Goal: Transaction & Acquisition: Purchase product/service

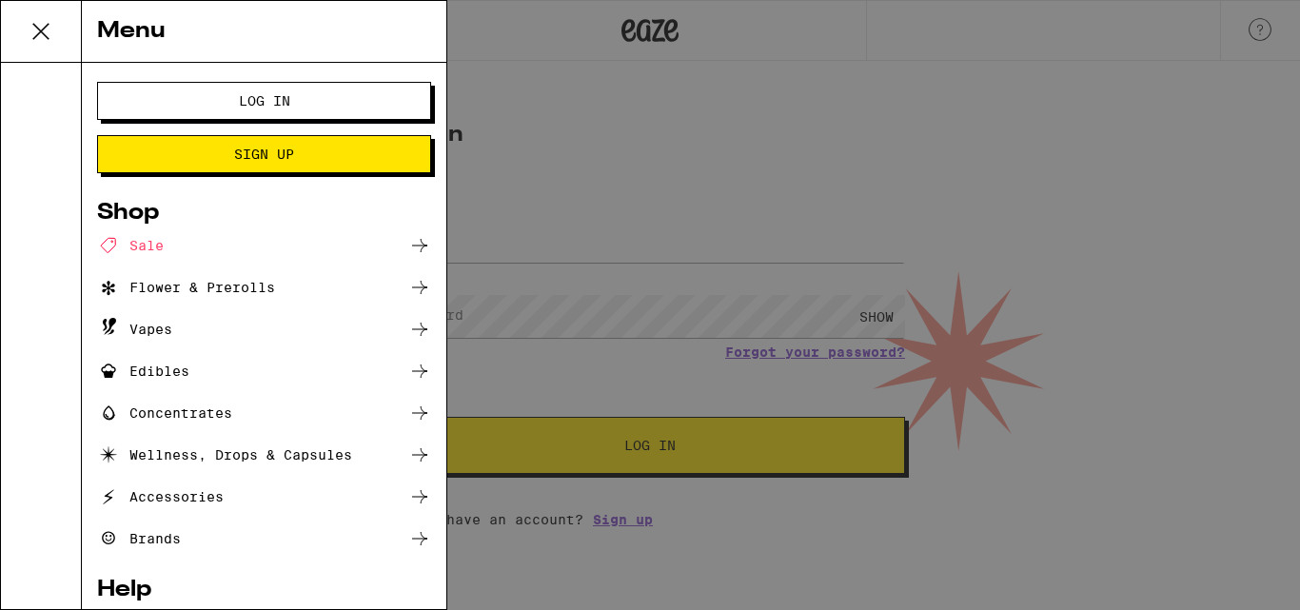
click at [218, 92] on button "Log In" at bounding box center [264, 101] width 334 height 38
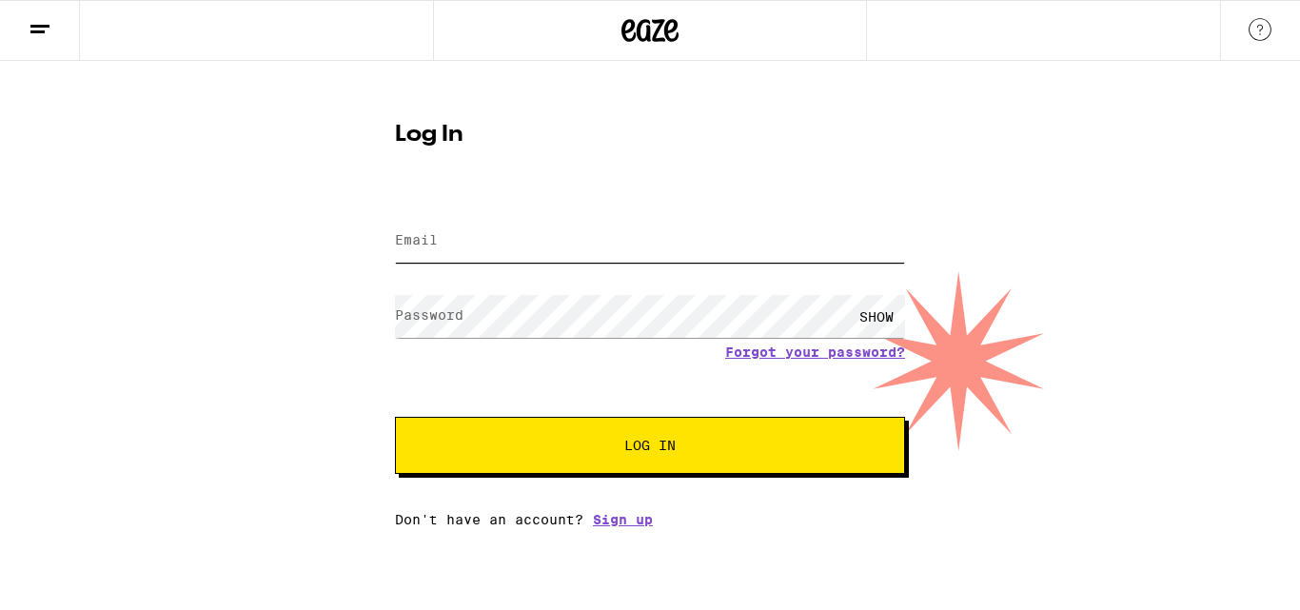
click at [468, 230] on input "Email" at bounding box center [650, 241] width 510 height 43
type input "[EMAIL_ADDRESS][PERSON_NAME][DOMAIN_NAME]"
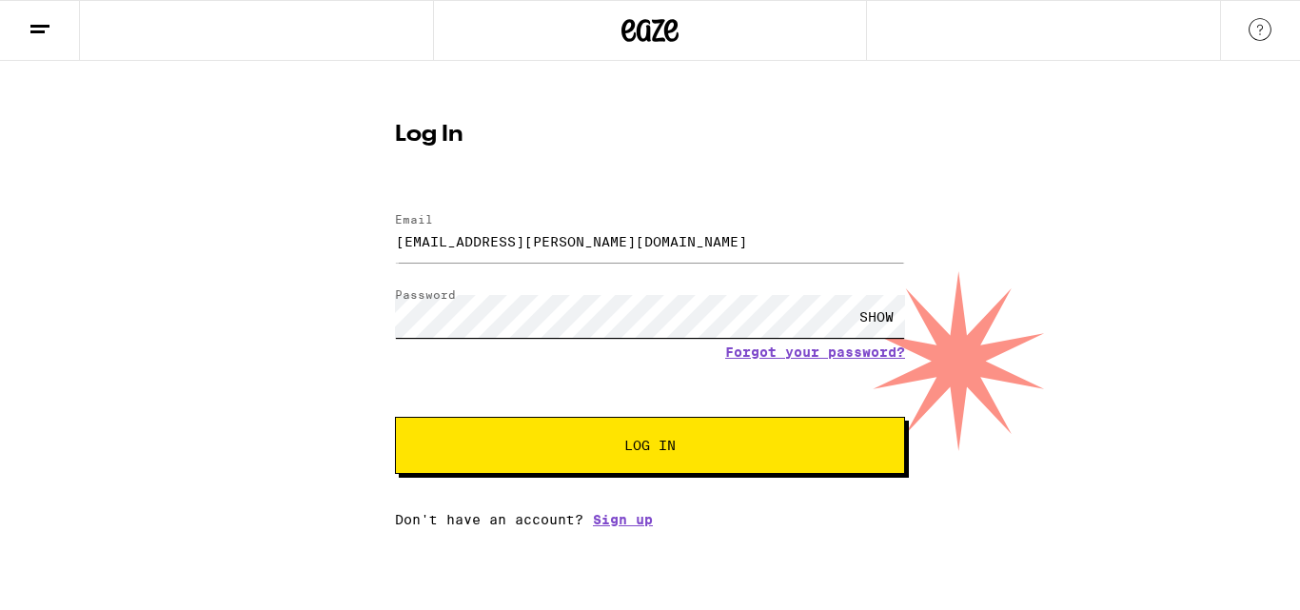
click at [395, 417] on button "Log In" at bounding box center [650, 445] width 510 height 57
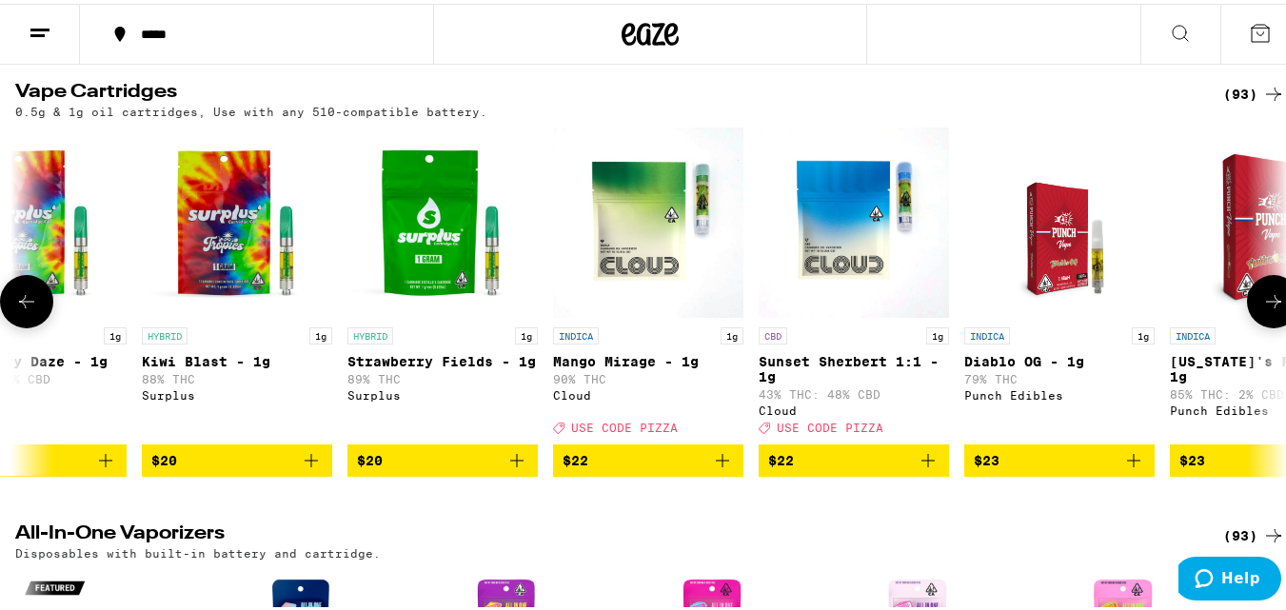
scroll to position [2397, 0]
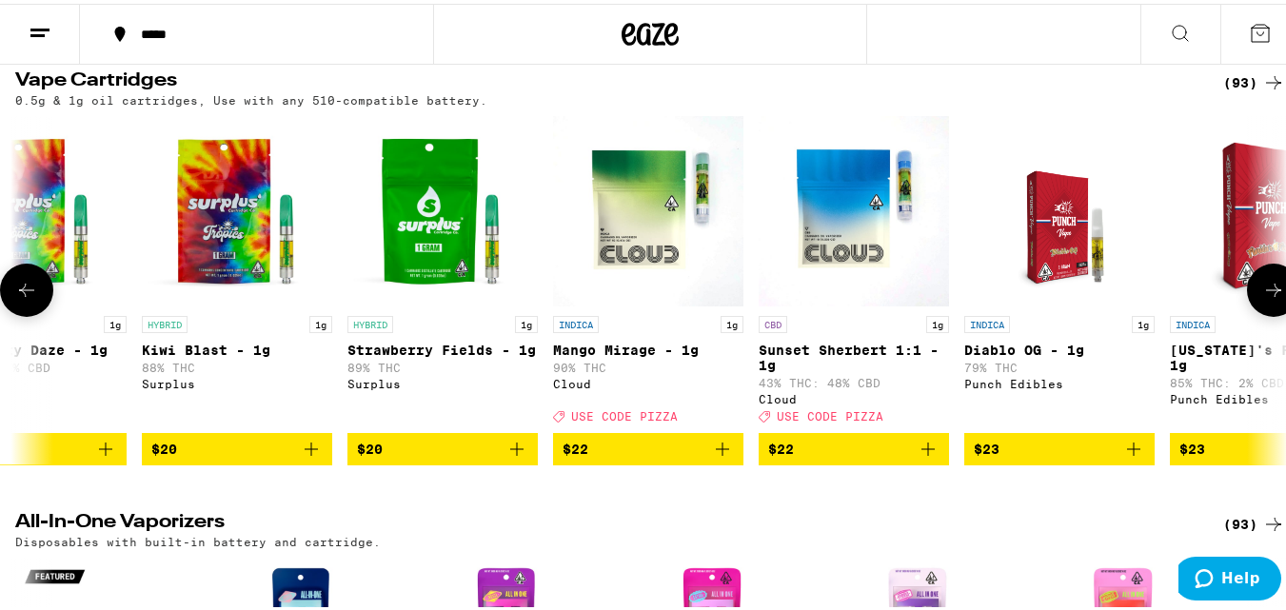
click at [729, 457] on icon "Add to bag" at bounding box center [722, 445] width 23 height 23
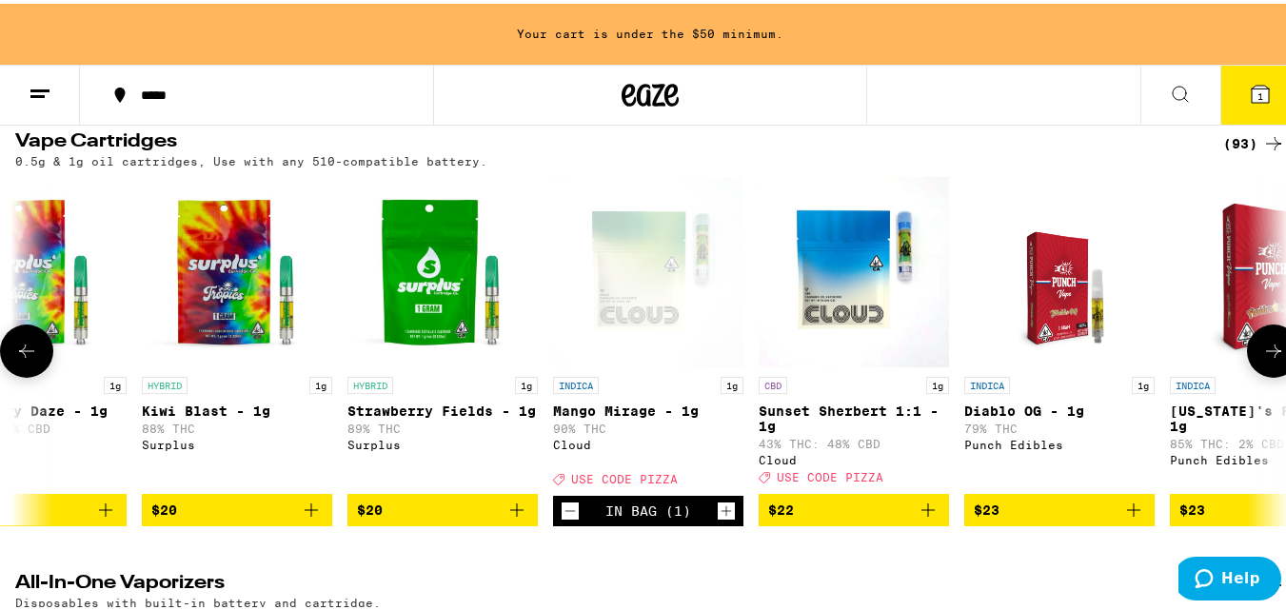
scroll to position [2458, 0]
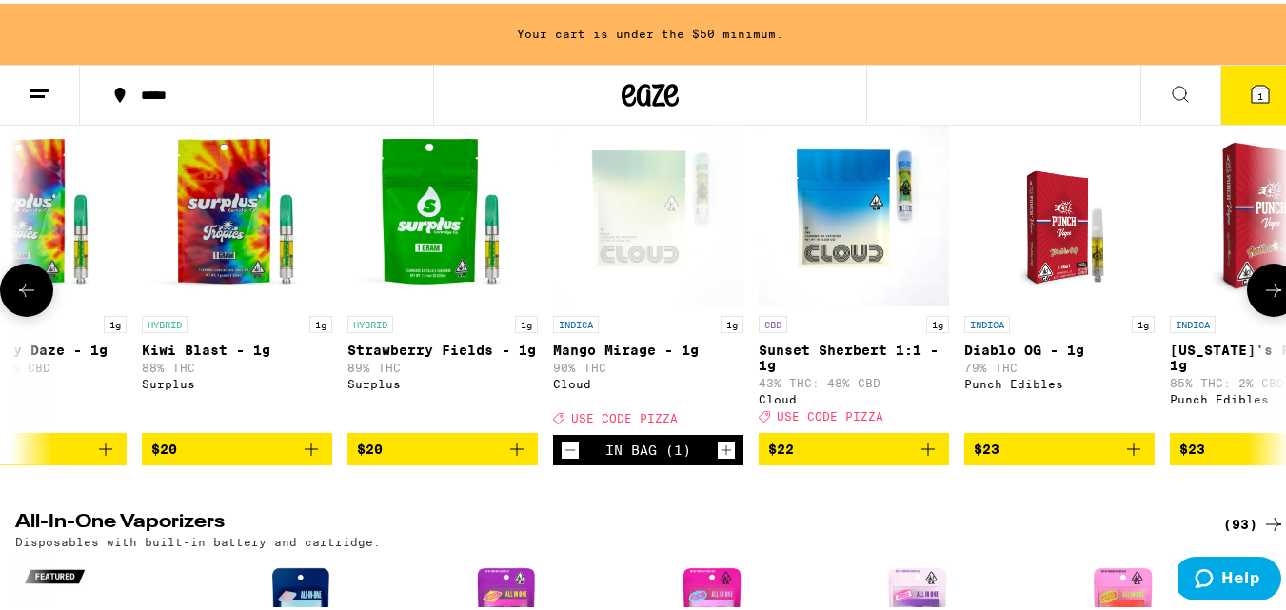
click at [729, 458] on icon "Increment" at bounding box center [725, 446] width 17 height 23
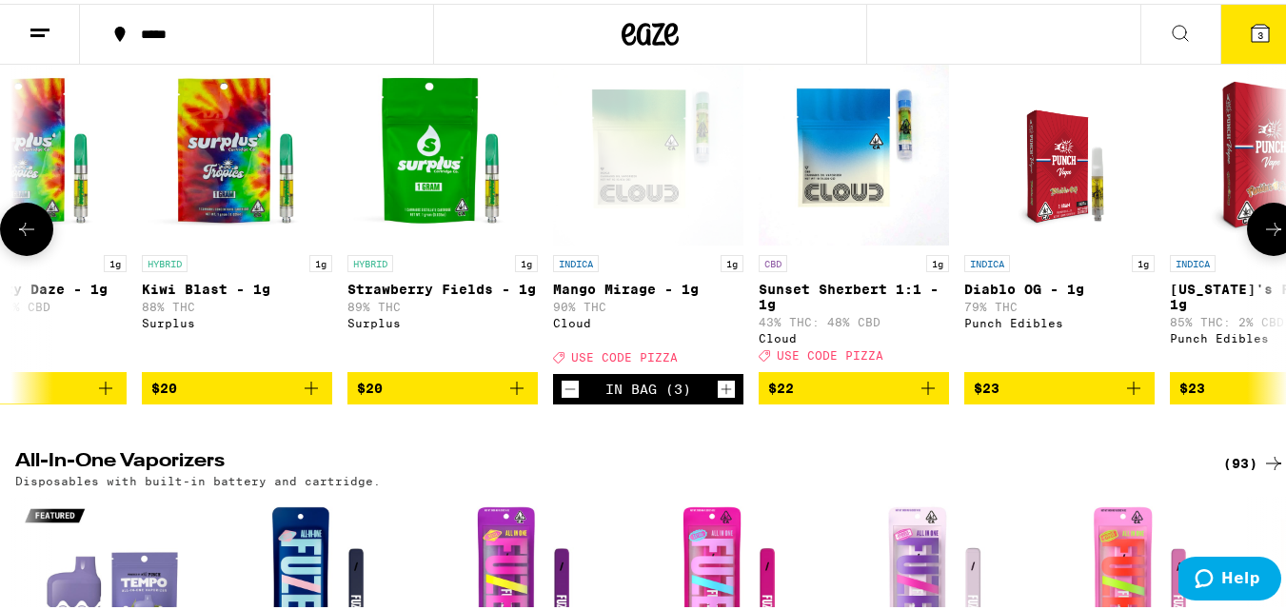
scroll to position [2397, 0]
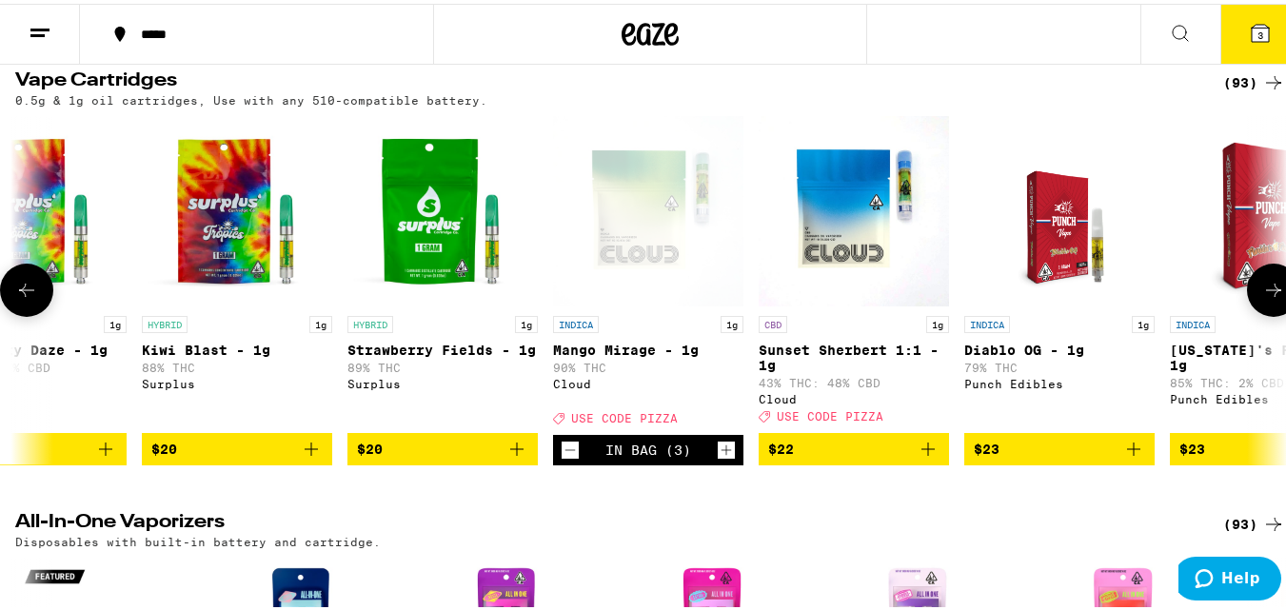
click at [729, 458] on icon "Increment" at bounding box center [725, 446] width 17 height 23
click at [562, 458] on icon "Decrement" at bounding box center [569, 446] width 17 height 23
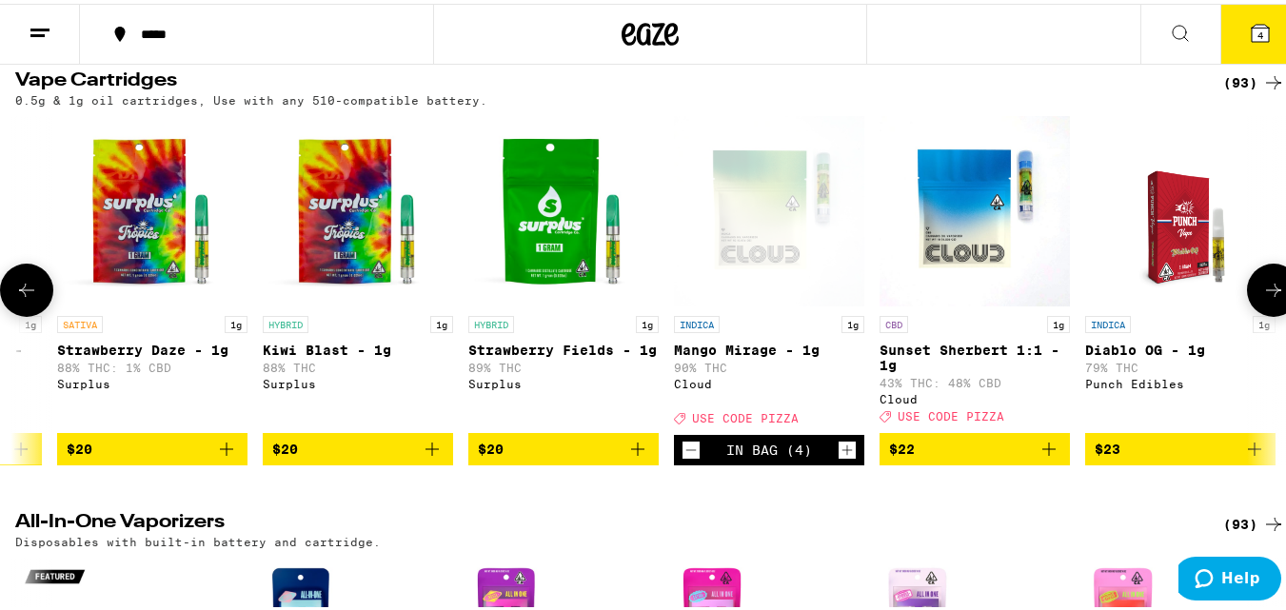
scroll to position [0, 2013]
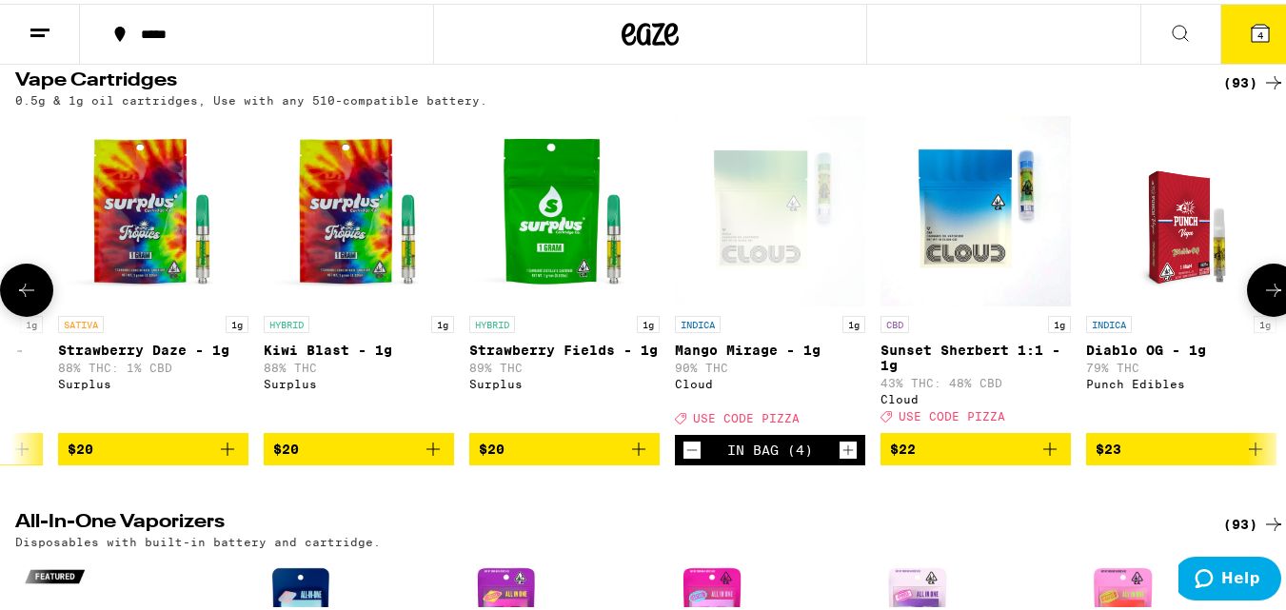
click at [640, 457] on icon "Add to bag" at bounding box center [638, 445] width 23 height 23
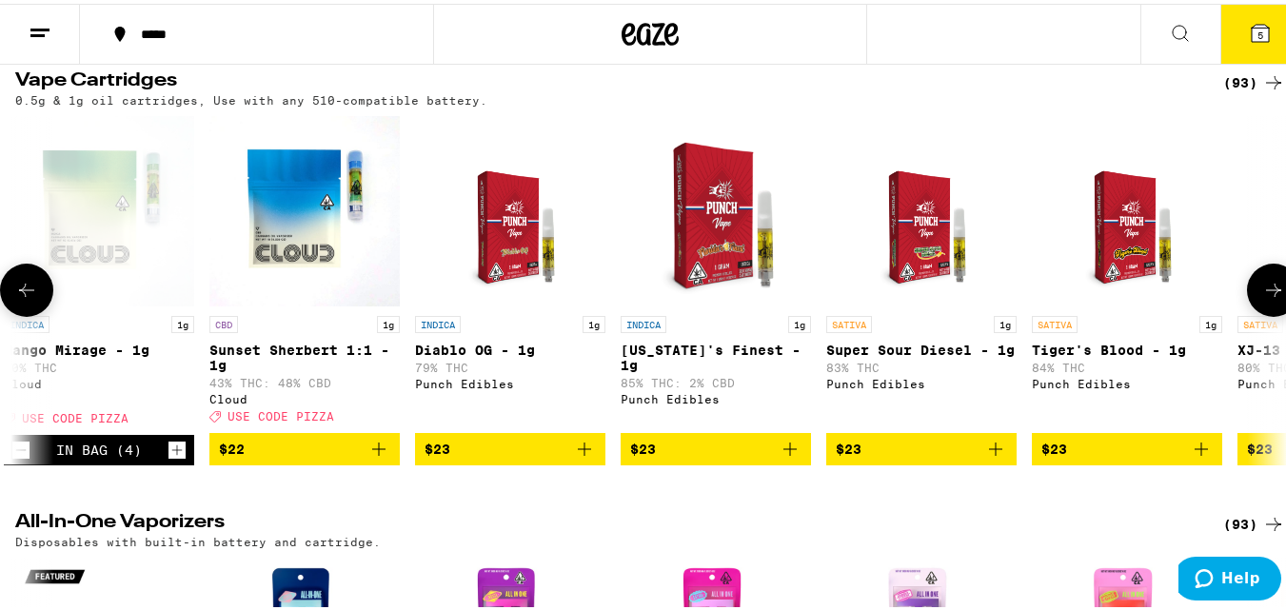
scroll to position [0, 2213]
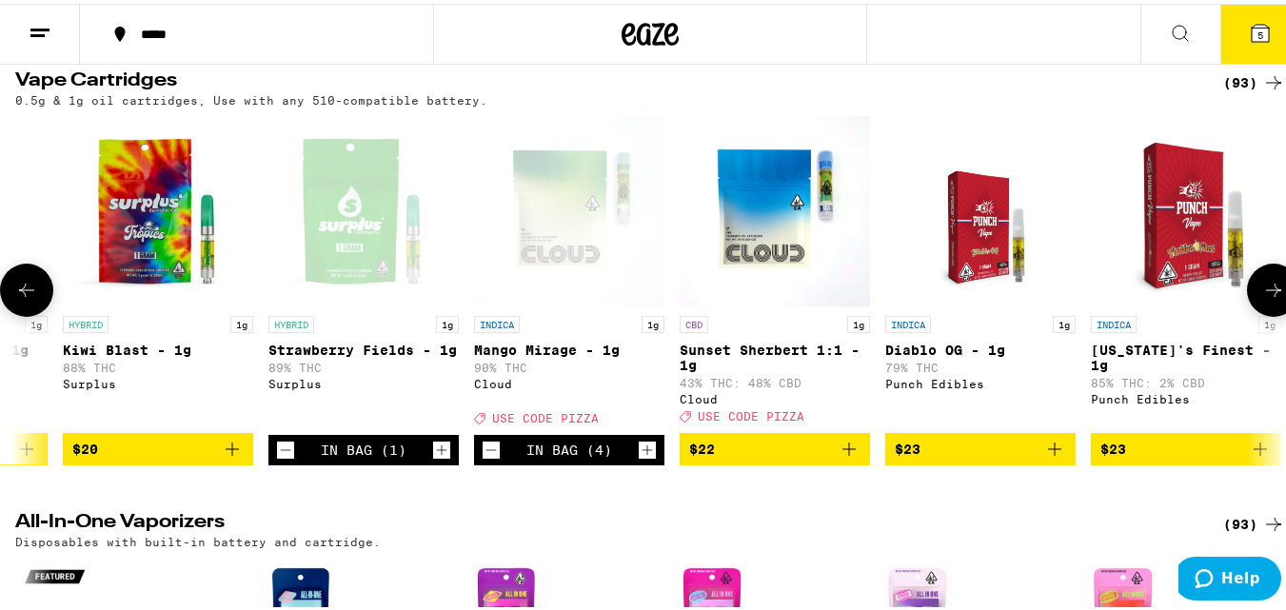
click at [648, 458] on icon "Increment" at bounding box center [646, 446] width 17 height 23
click at [1241, 45] on button "6" at bounding box center [1260, 30] width 80 height 59
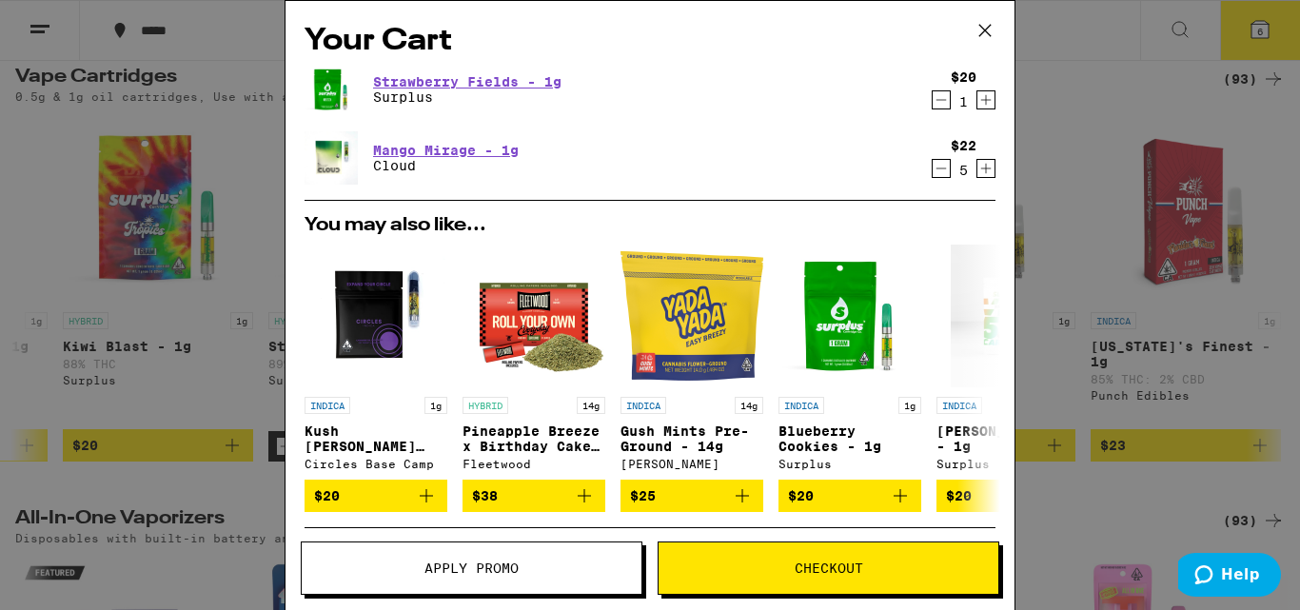
click at [551, 565] on span "Apply Promo" at bounding box center [472, 567] width 340 height 13
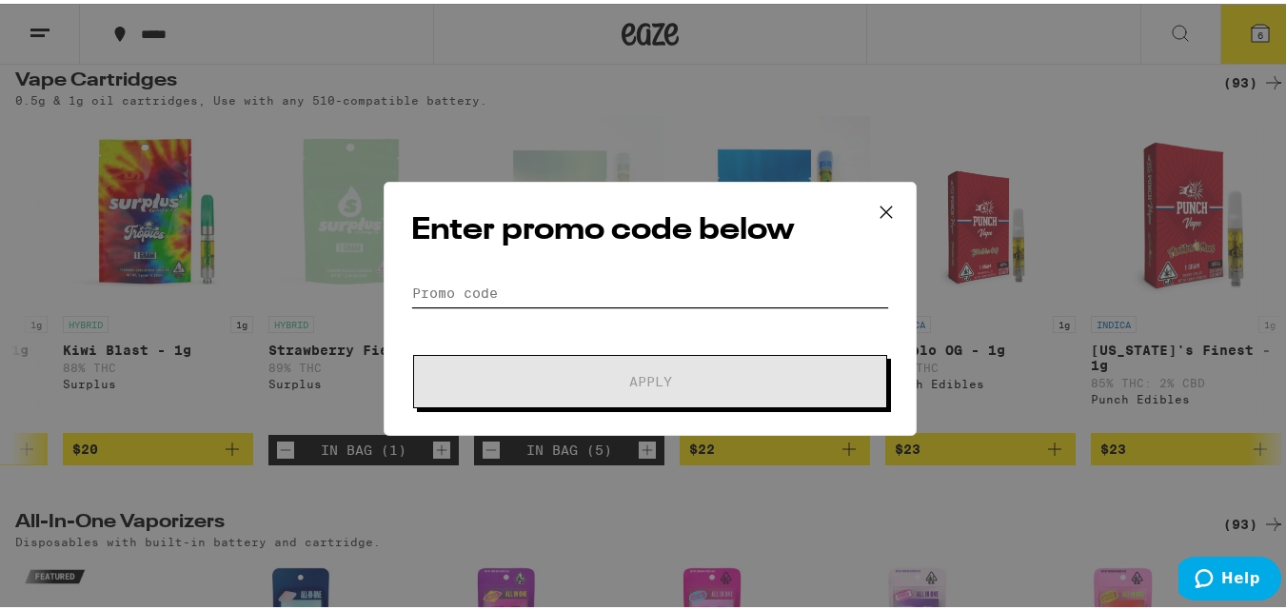
click at [551, 295] on input "Promo Code" at bounding box center [650, 289] width 478 height 29
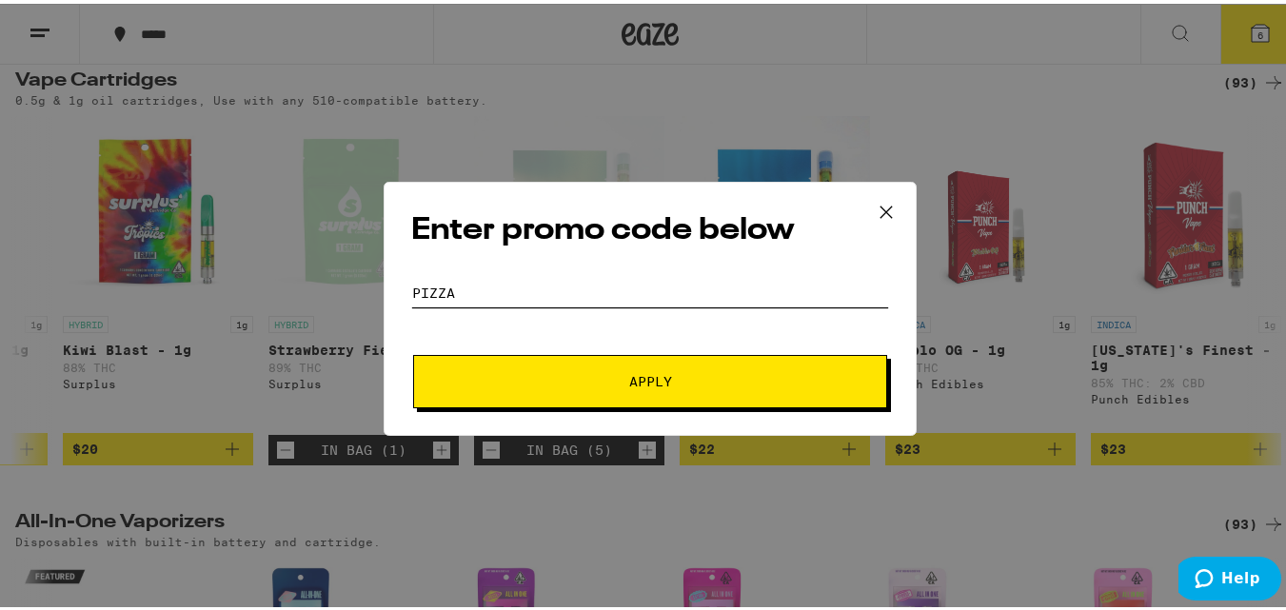
type input "pizza"
click at [413, 351] on button "Apply" at bounding box center [650, 377] width 474 height 53
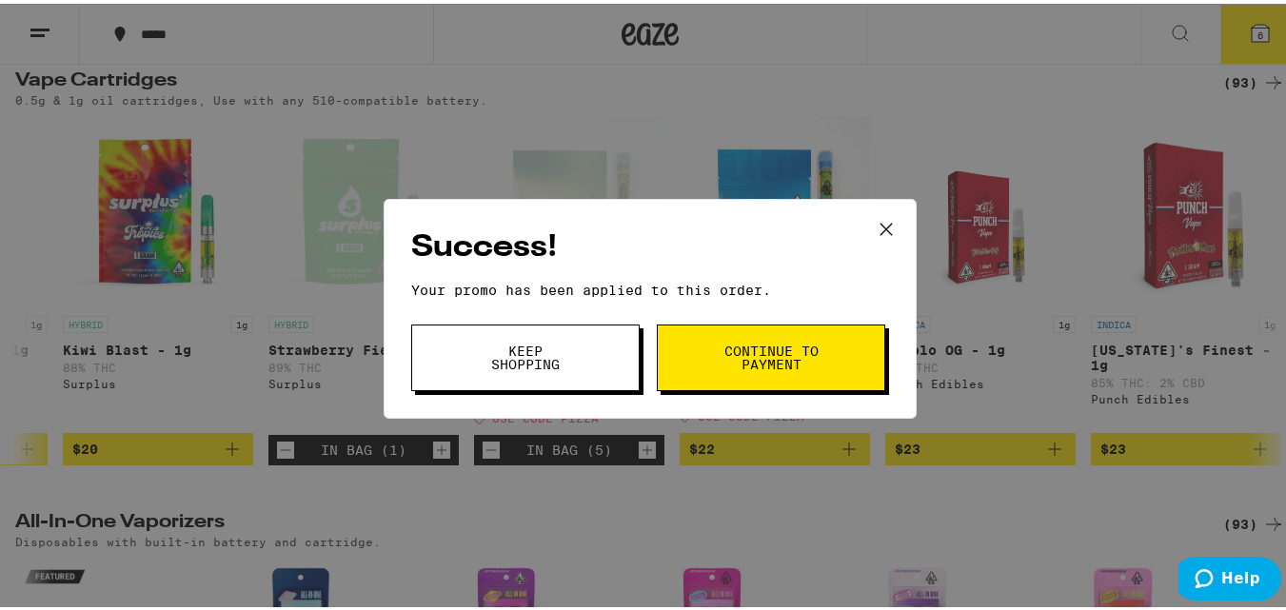
click at [740, 338] on button "Continue to payment" at bounding box center [771, 354] width 228 height 67
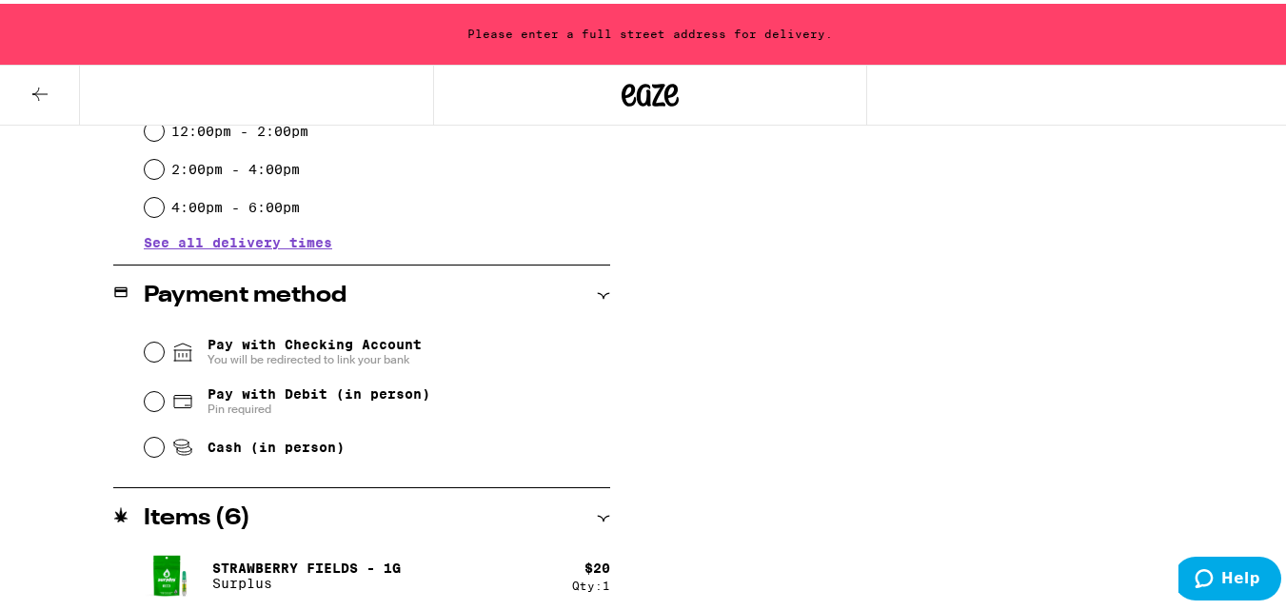
scroll to position [668, 0]
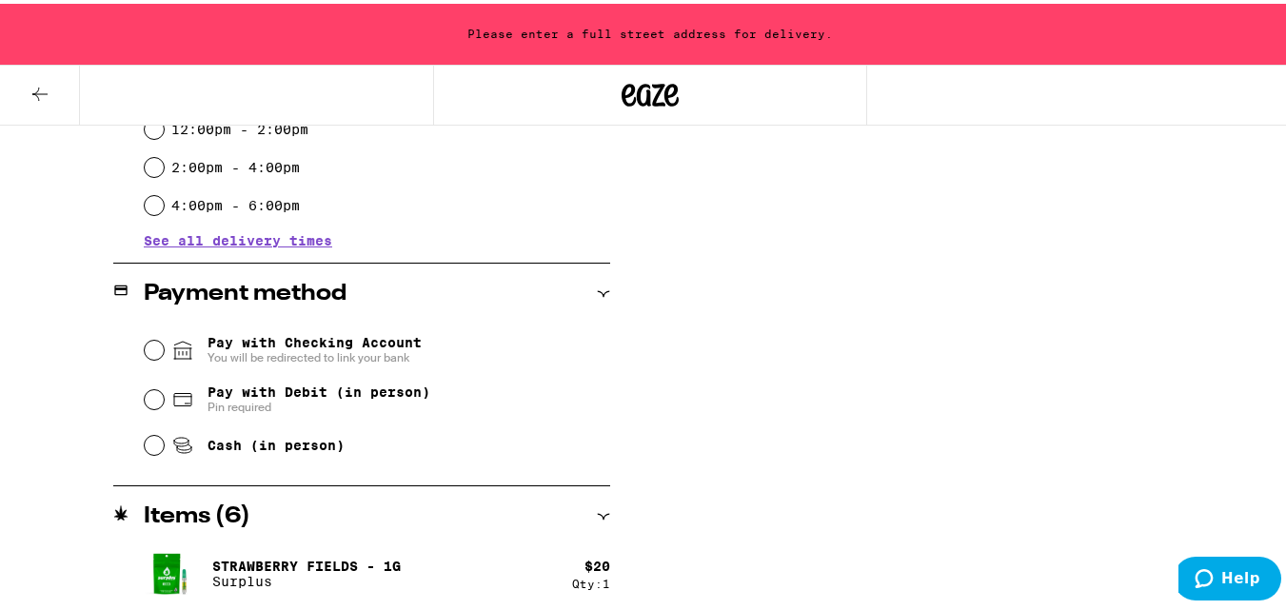
click at [353, 396] on span "Pay with Debit (in person)" at bounding box center [318, 388] width 223 height 15
click at [164, 398] on input "Pay with Debit (in person) Pin required" at bounding box center [154, 395] width 19 height 19
radio input "true"
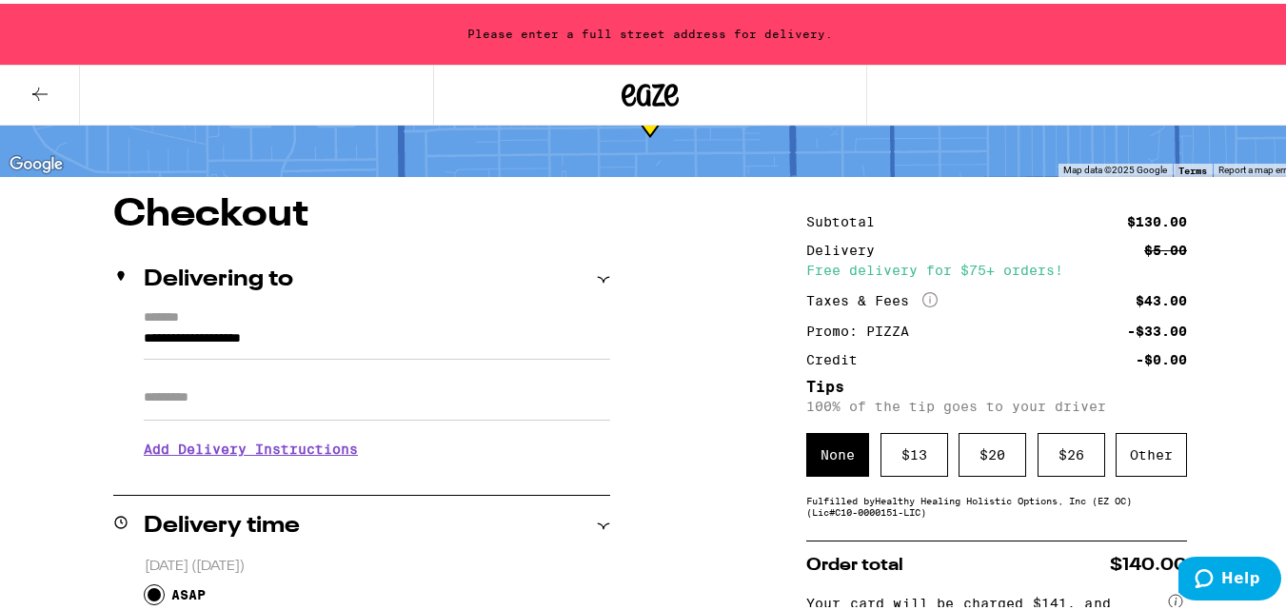
scroll to position [98, 0]
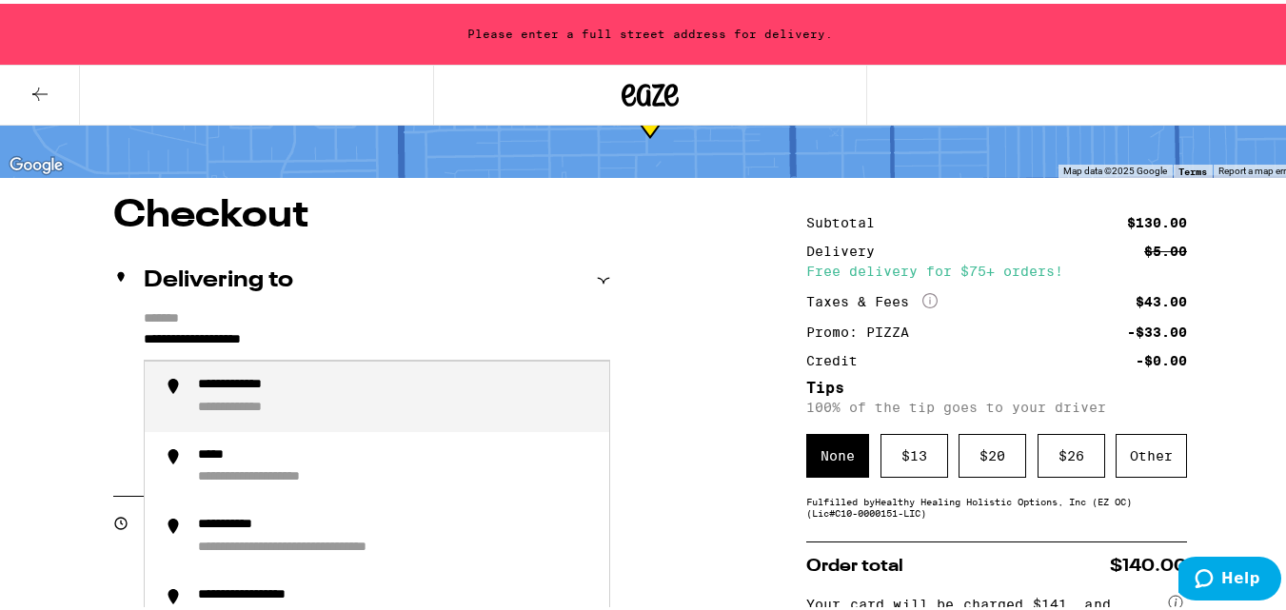
drag, startPoint x: 361, startPoint y: 339, endPoint x: 82, endPoint y: 248, distance: 293.1
click at [310, 410] on div "**********" at bounding box center [396, 393] width 396 height 40
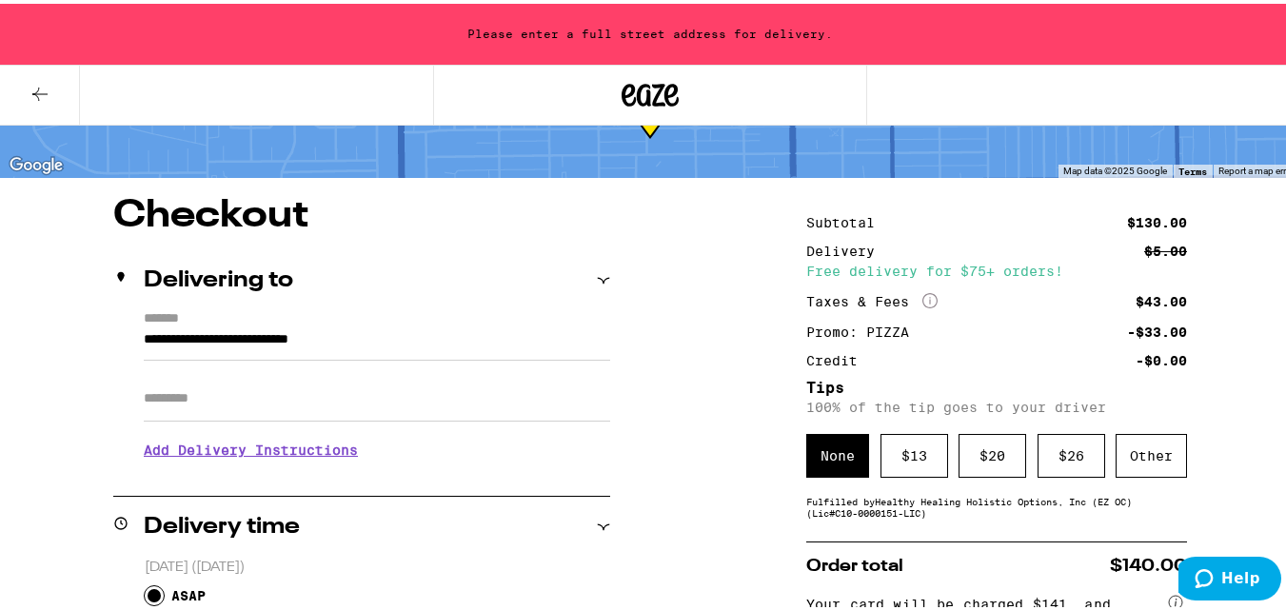
type input "**********"
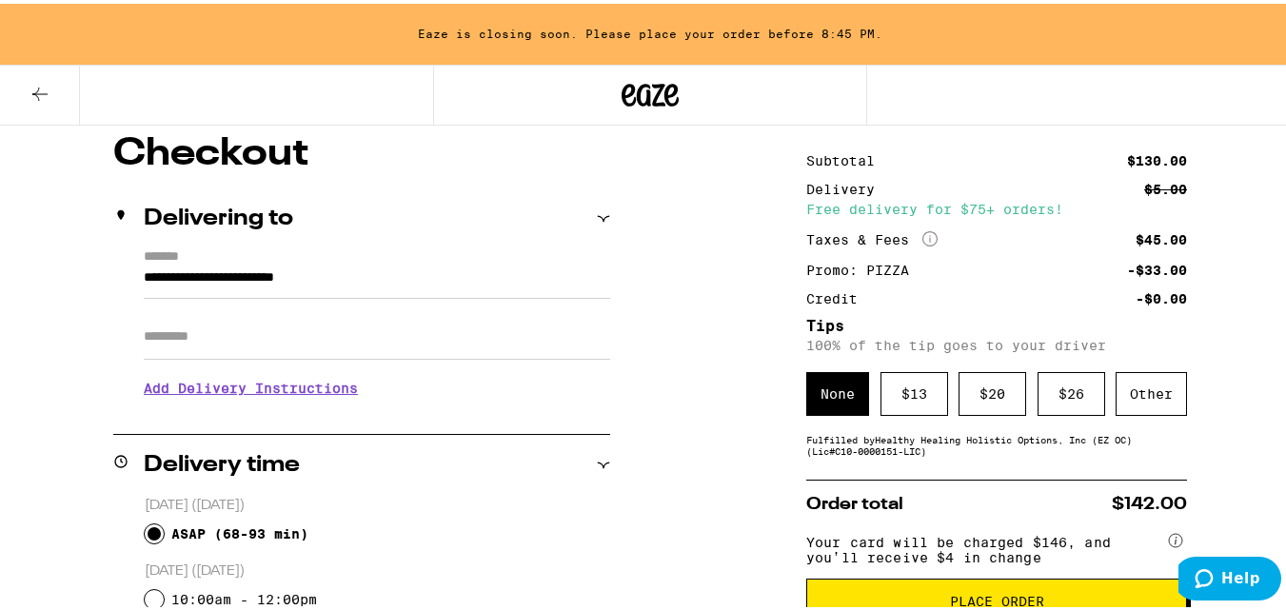
scroll to position [158, 0]
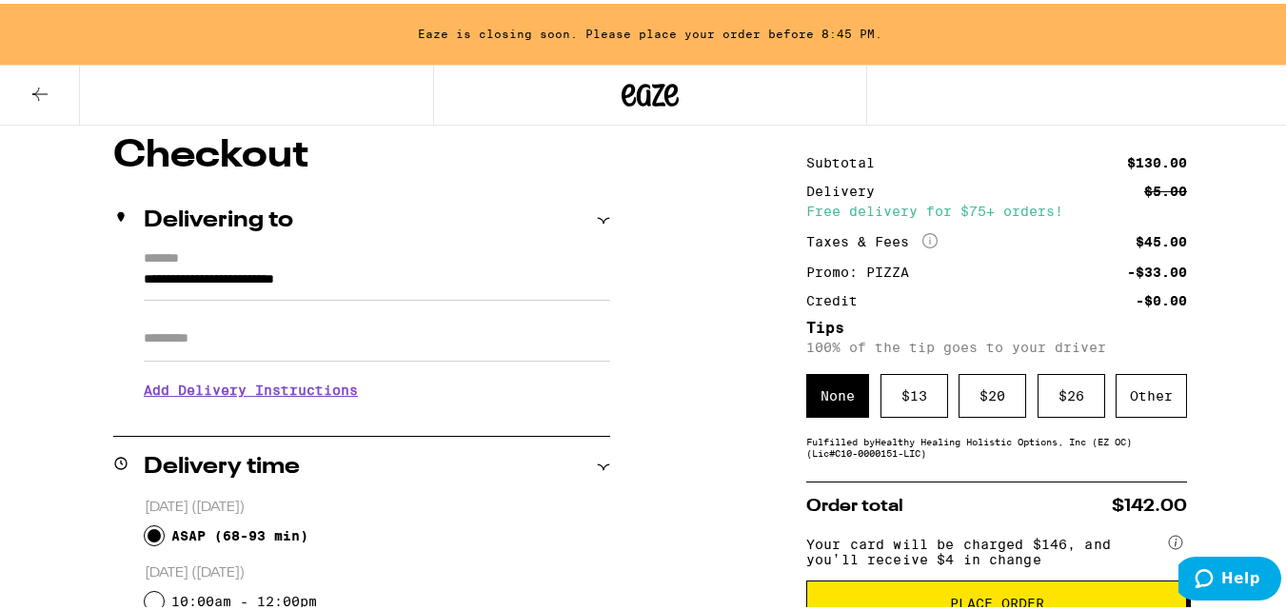
click at [927, 230] on icon "More Info" at bounding box center [929, 236] width 15 height 15
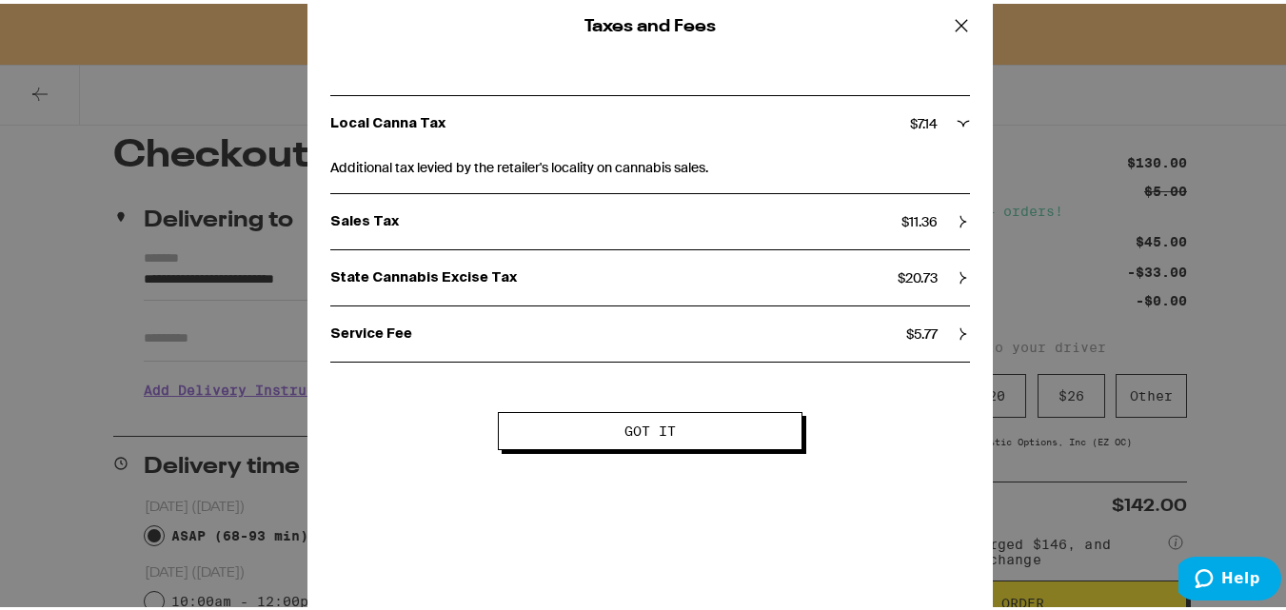
click at [953, 30] on icon at bounding box center [961, 22] width 29 height 29
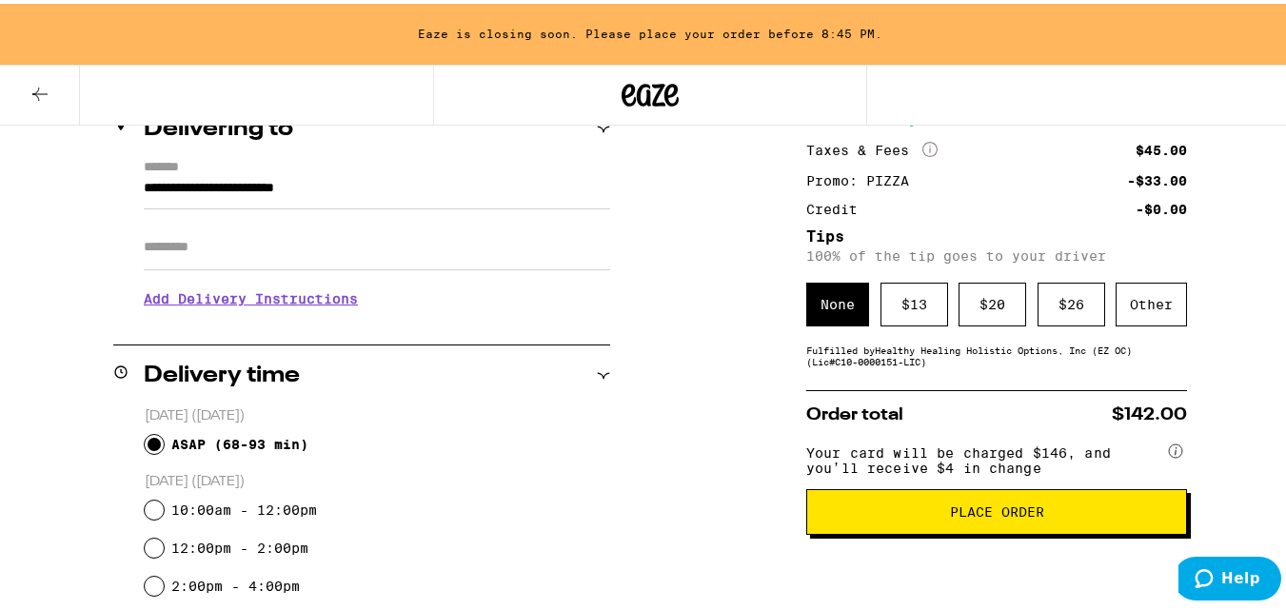
scroll to position [250, 0]
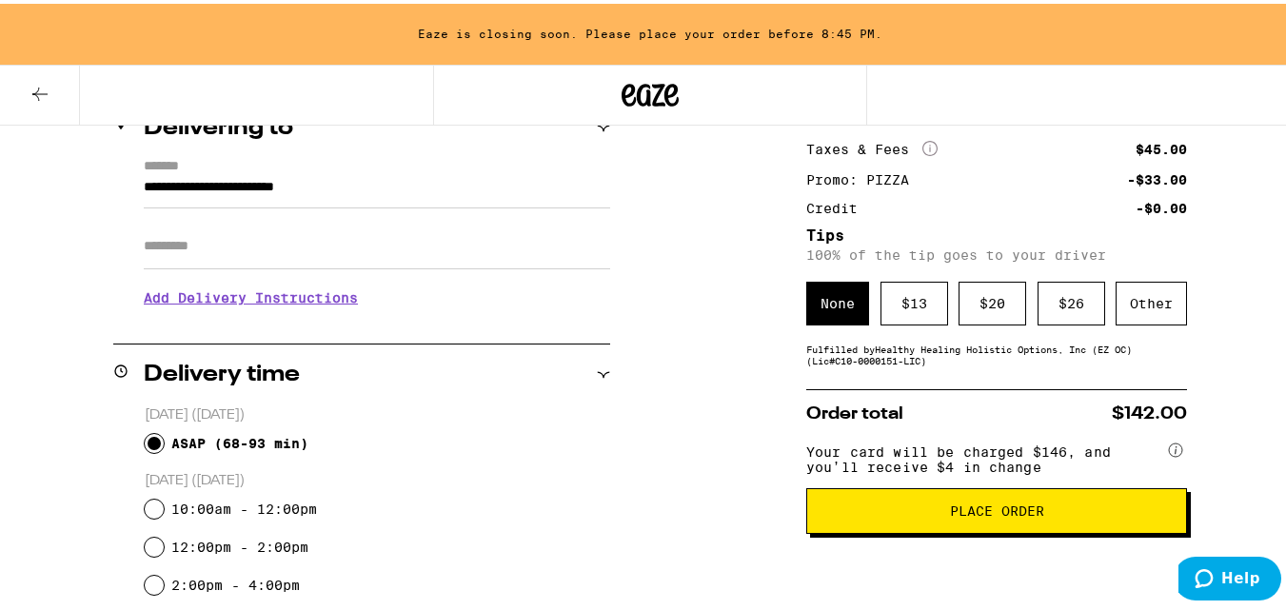
click at [1041, 514] on span "Place Order" at bounding box center [996, 507] width 348 height 13
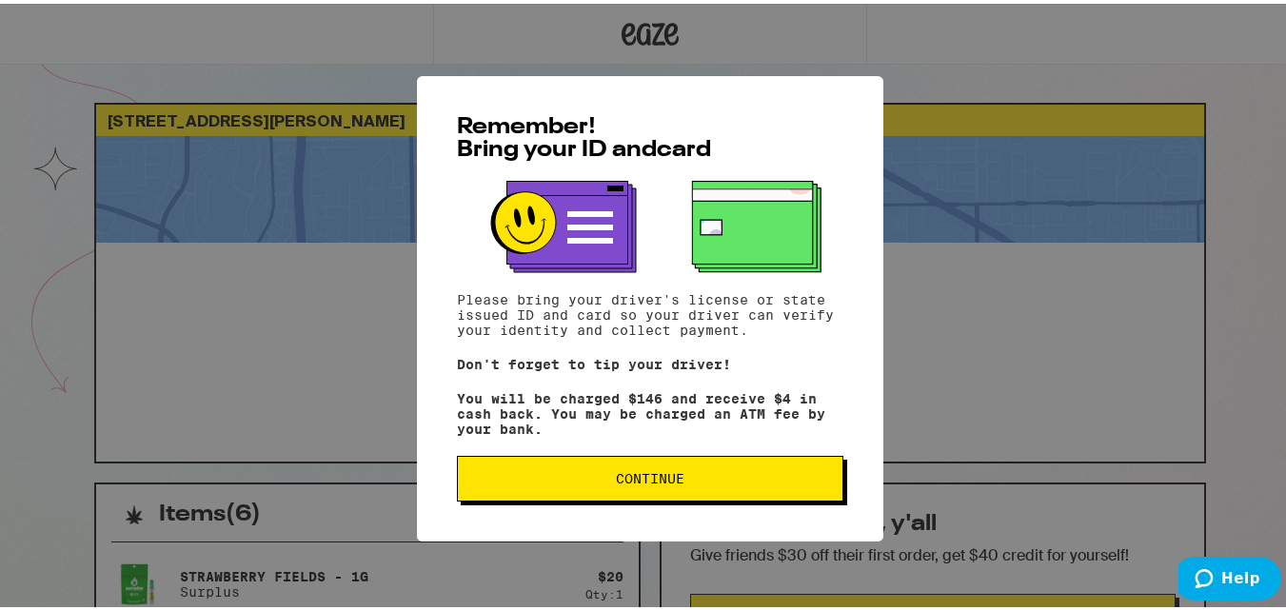
click at [697, 461] on button "Continue" at bounding box center [650, 475] width 386 height 46
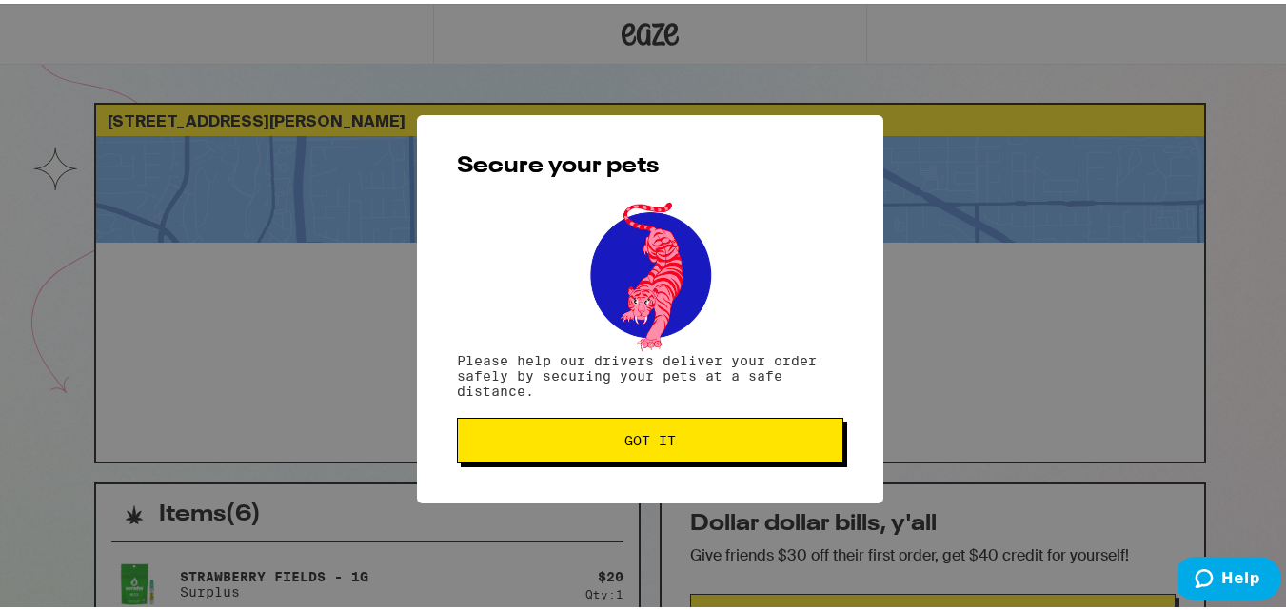
click at [697, 460] on button "Got it" at bounding box center [650, 437] width 386 height 46
